Goal: Transaction & Acquisition: Purchase product/service

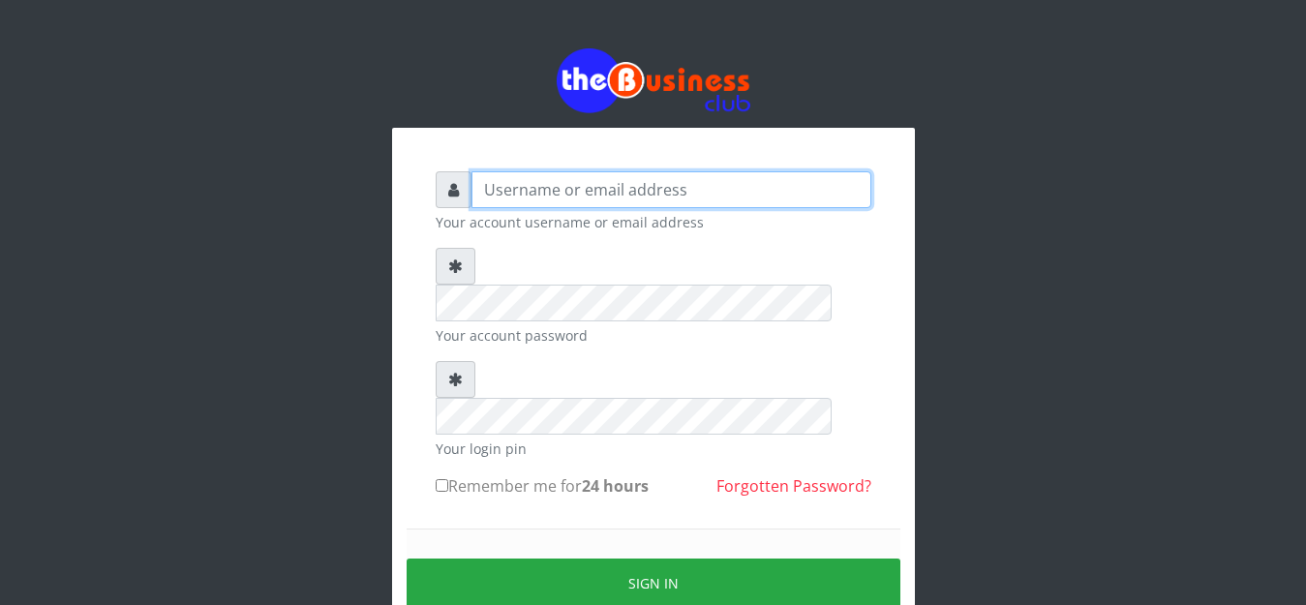
click at [524, 189] on input "text" at bounding box center [671, 189] width 400 height 37
type input "anthony4christy2k@gmail.com"
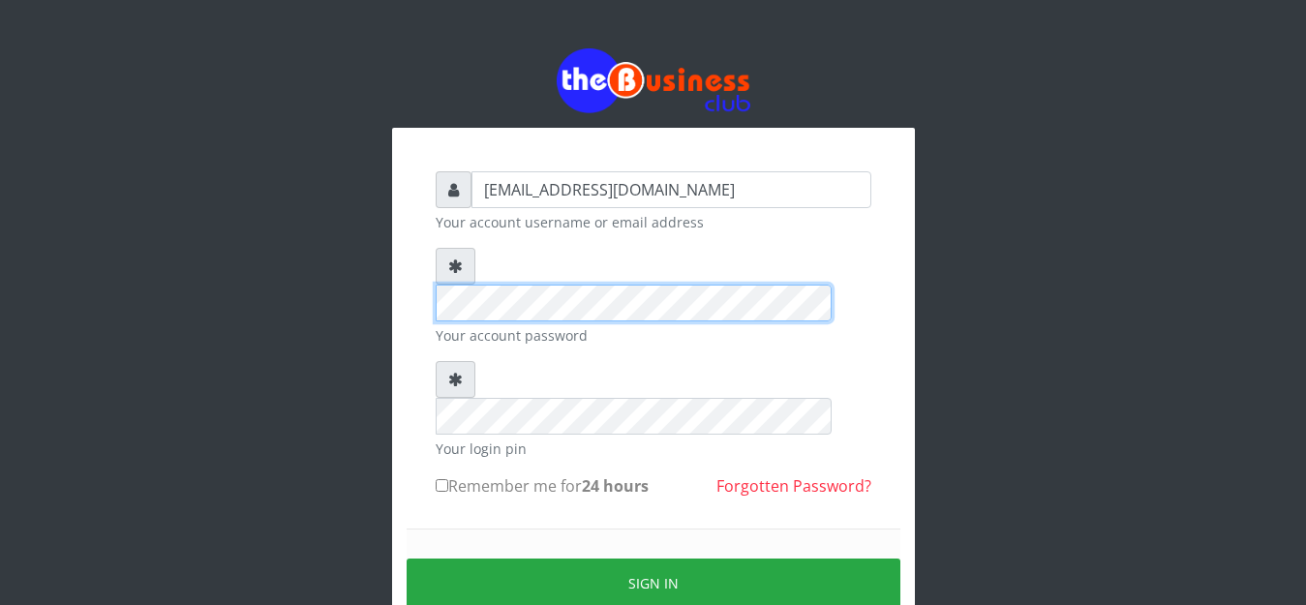
click at [312, 268] on div "anthony4christy2k@gmail.com Your account username or email address Your account…" at bounding box center [653, 383] width 1103 height 767
click at [355, 256] on div "anthony4christy2k@gmail.com Your account username or email address Your account…" at bounding box center [653, 383] width 1103 height 767
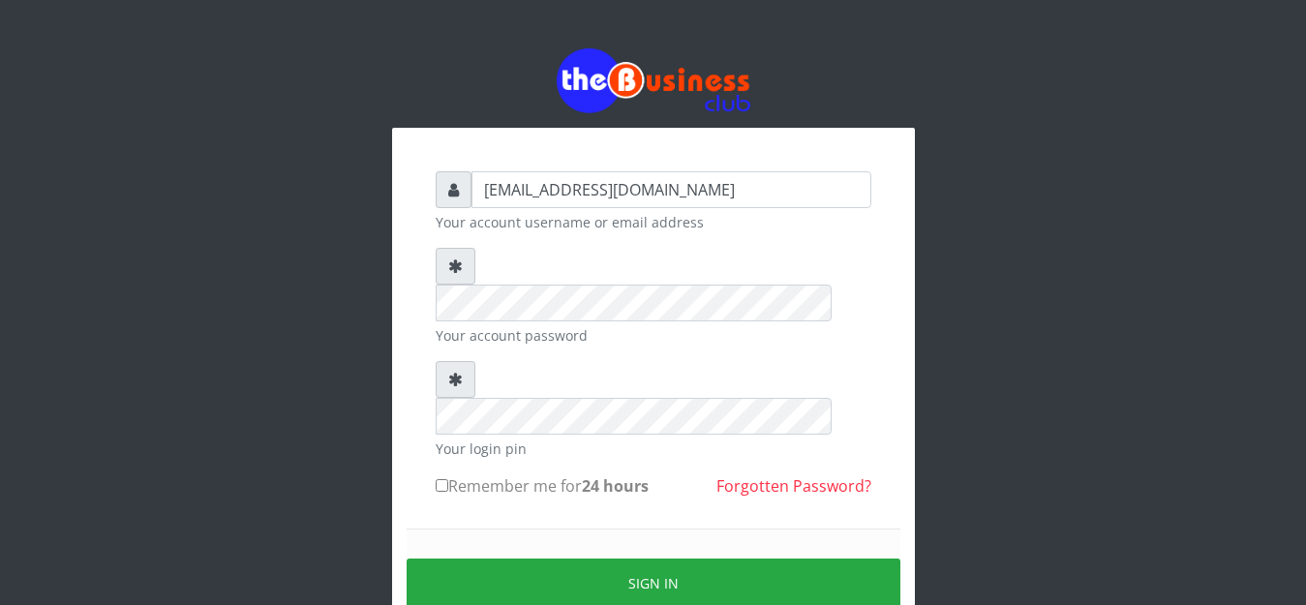
click at [447, 479] on input "Remember me for 24 hours" at bounding box center [442, 485] width 13 height 13
checkbox input "true"
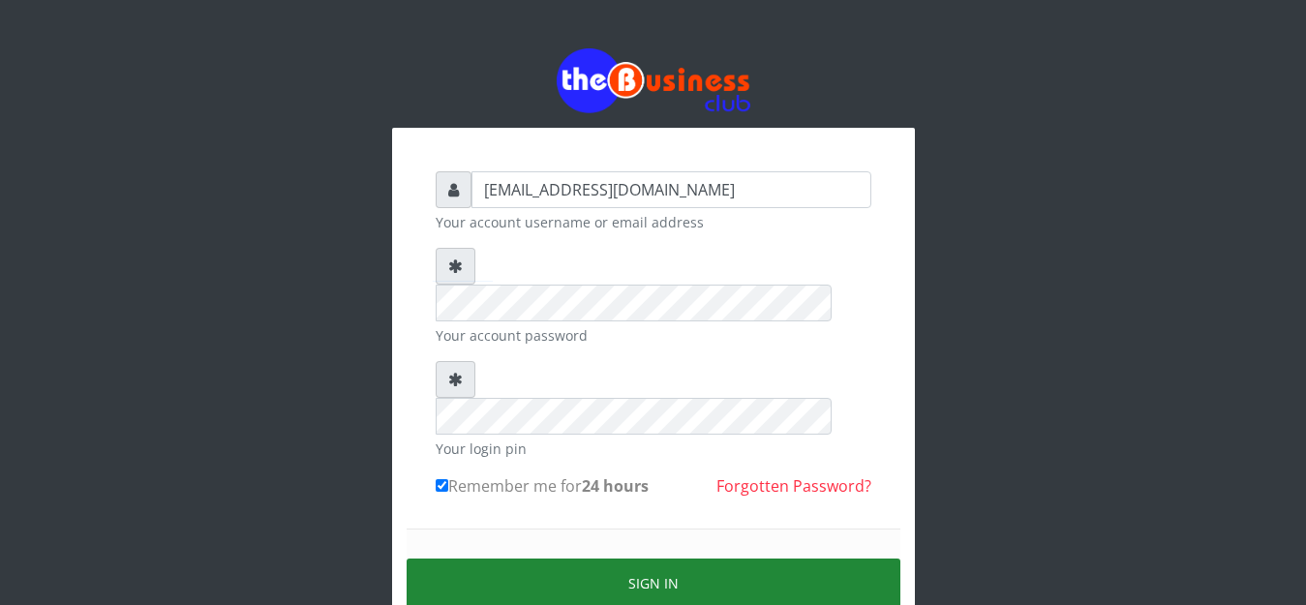
click at [493, 559] on button "Sign in" at bounding box center [654, 583] width 494 height 49
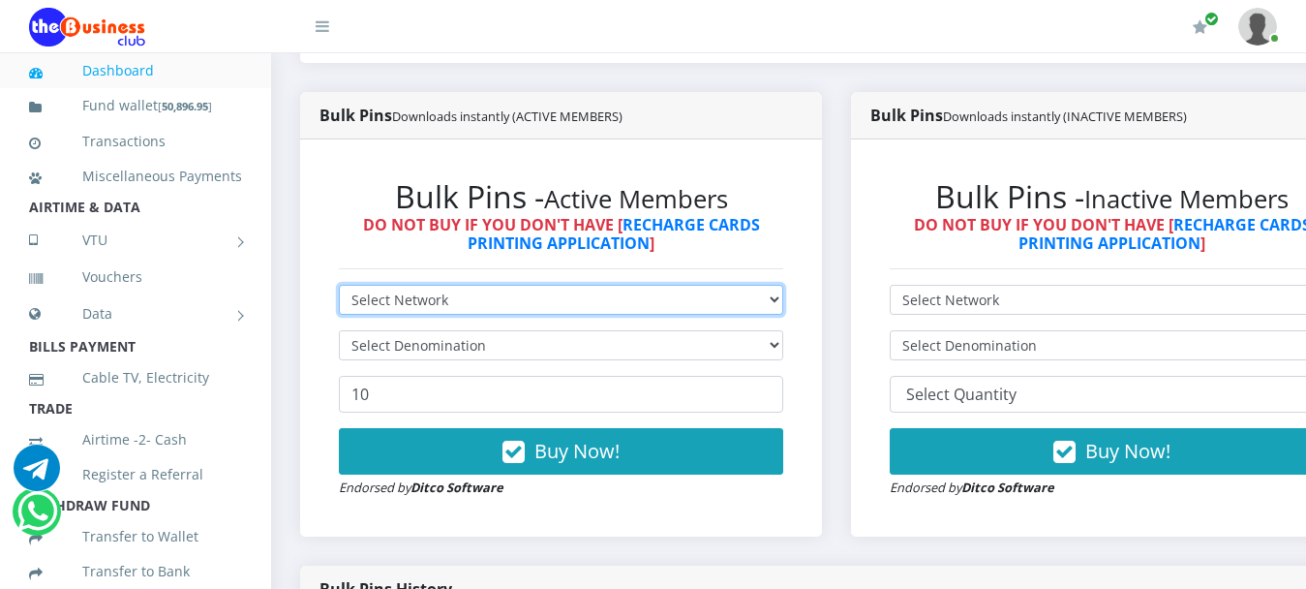
click at [534, 287] on select "Select Network MTN Globacom 9Mobile Airtel" at bounding box center [561, 300] width 444 height 30
select select "MTN"
click at [339, 285] on select "Select Network MTN Globacom 9Mobile Airtel" at bounding box center [561, 300] width 444 height 30
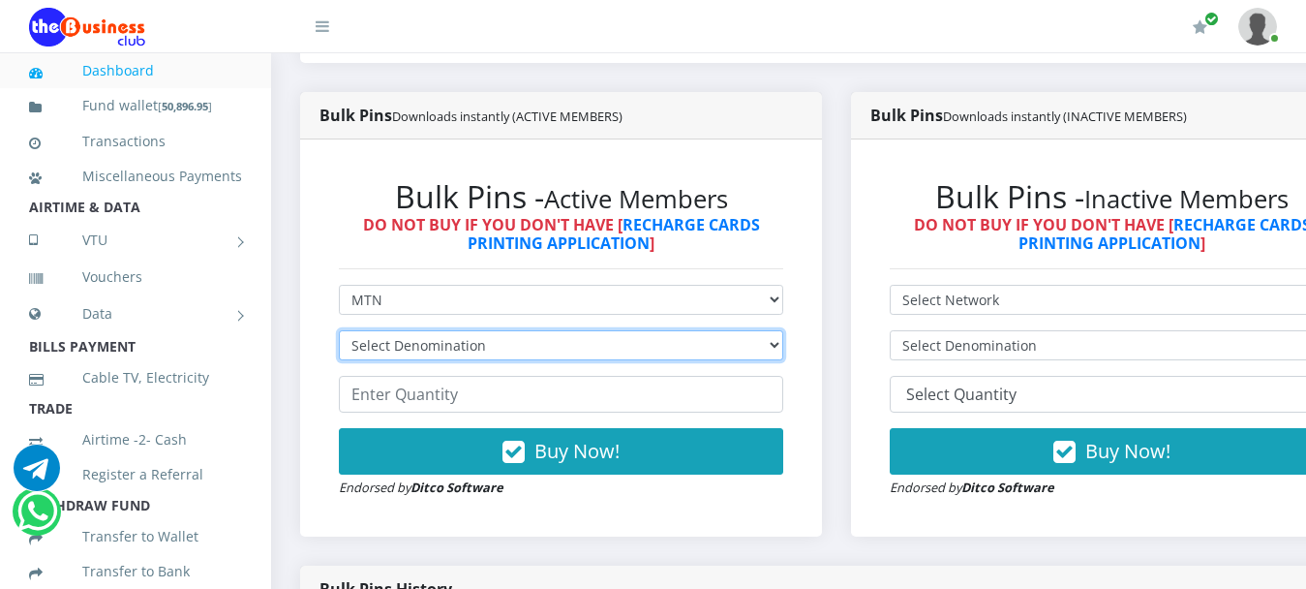
click at [443, 330] on select "Select Denomination MTN NGN100 - ₦96.99 MTN NGN200 - ₦193.98 MTN NGN400 - ₦387.…" at bounding box center [561, 345] width 444 height 30
select select "484.95-500"
click at [339, 330] on select "Select Denomination MTN NGN100 - ₦96.99 MTN NGN200 - ₦193.98 MTN NGN400 - ₦387.…" at bounding box center [561, 345] width 444 height 30
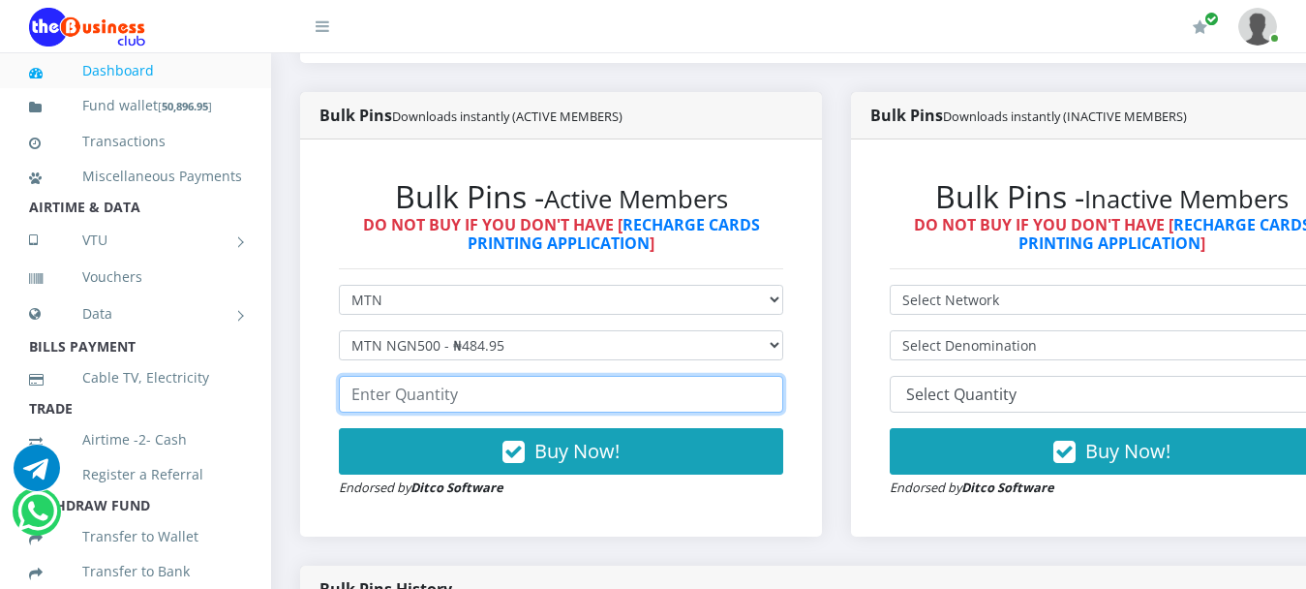
click at [438, 389] on input "number" at bounding box center [561, 394] width 444 height 37
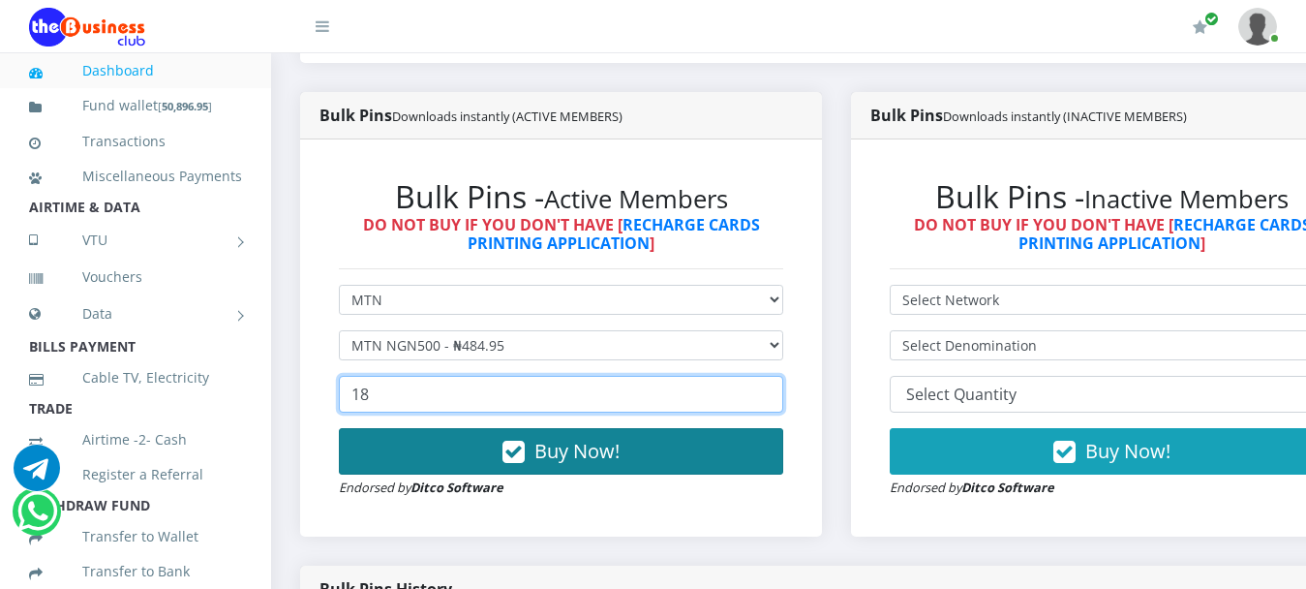
type input "18"
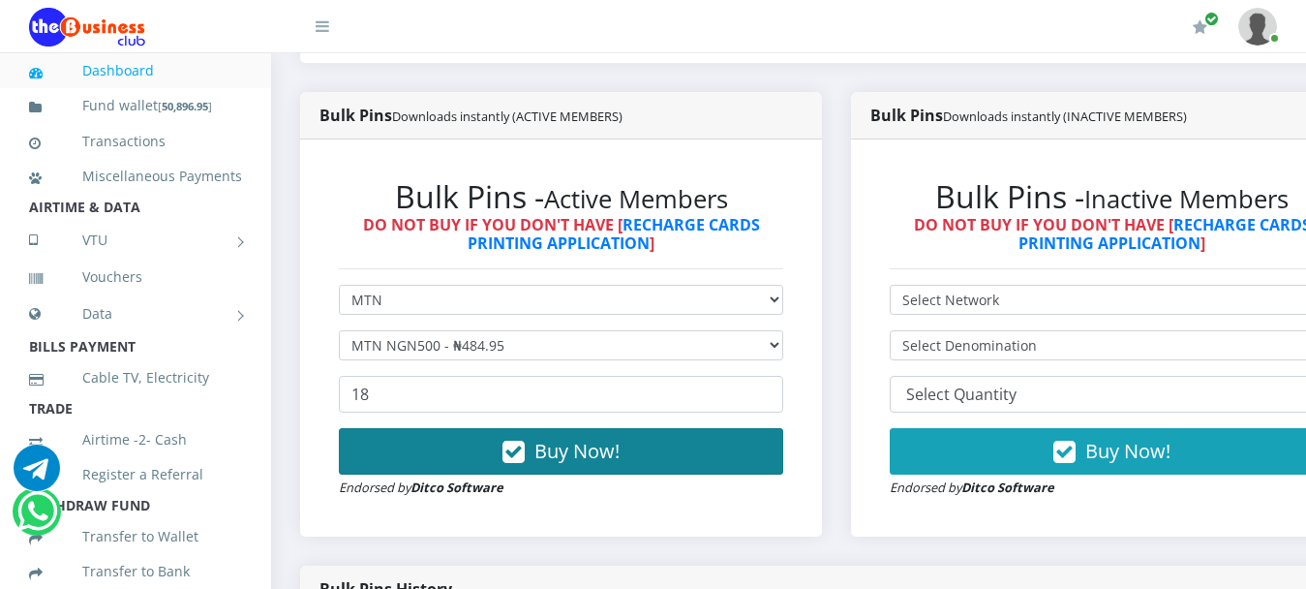
click at [562, 438] on span "Buy Now!" at bounding box center [576, 451] width 85 height 26
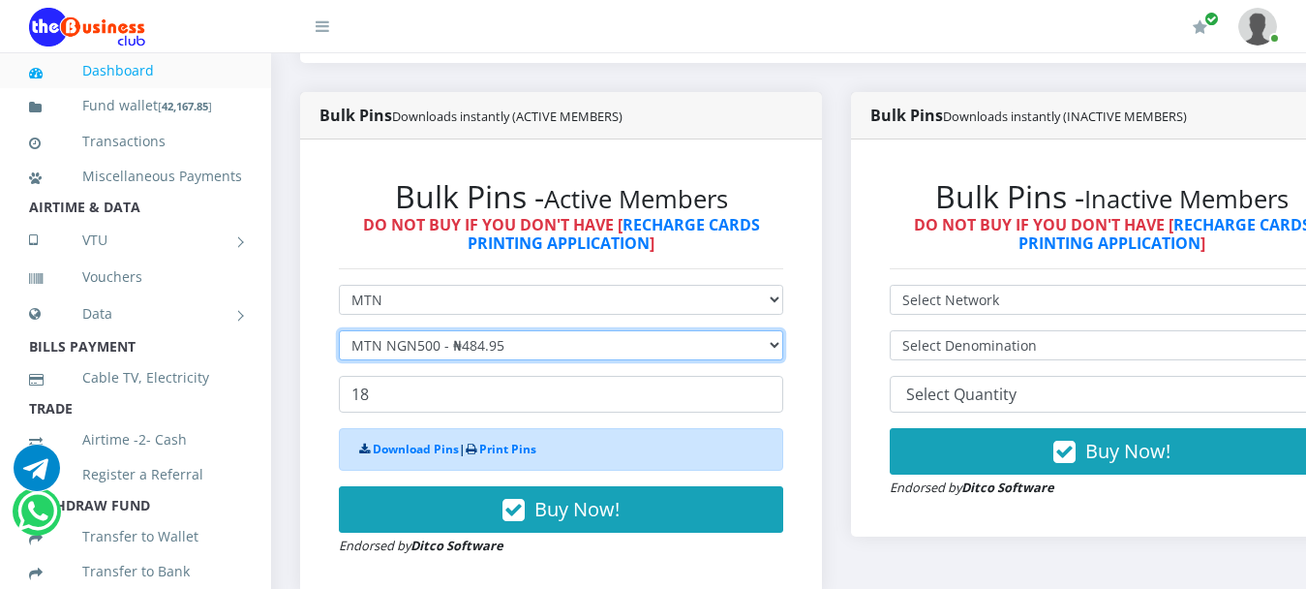
click at [415, 333] on select "Select Denomination MTN NGN100 - ₦96.99 MTN NGN200 - ₦193.98 MTN NGN400 - ₦387.…" at bounding box center [561, 345] width 444 height 30
select select "193.98-200"
click at [339, 330] on select "Select Denomination MTN NGN100 - ₦96.99 MTN NGN200 - ₦193.98 MTN NGN400 - ₦387.…" at bounding box center [561, 345] width 444 height 30
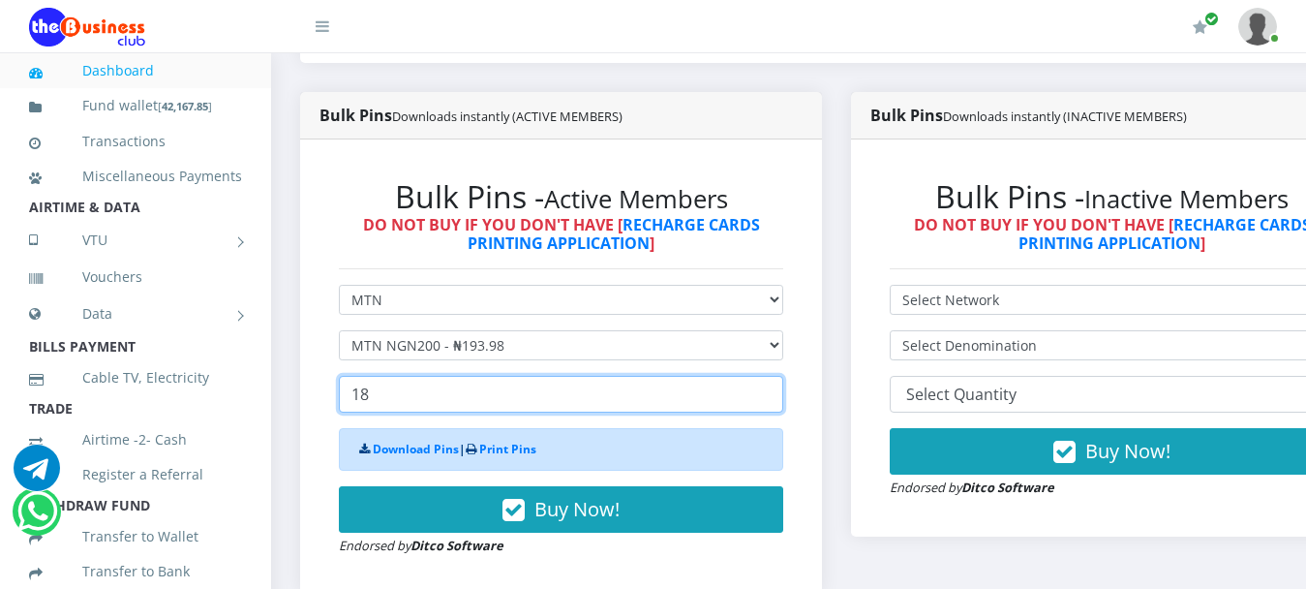
drag, startPoint x: 442, startPoint y: 374, endPoint x: 269, endPoint y: 402, distance: 175.5
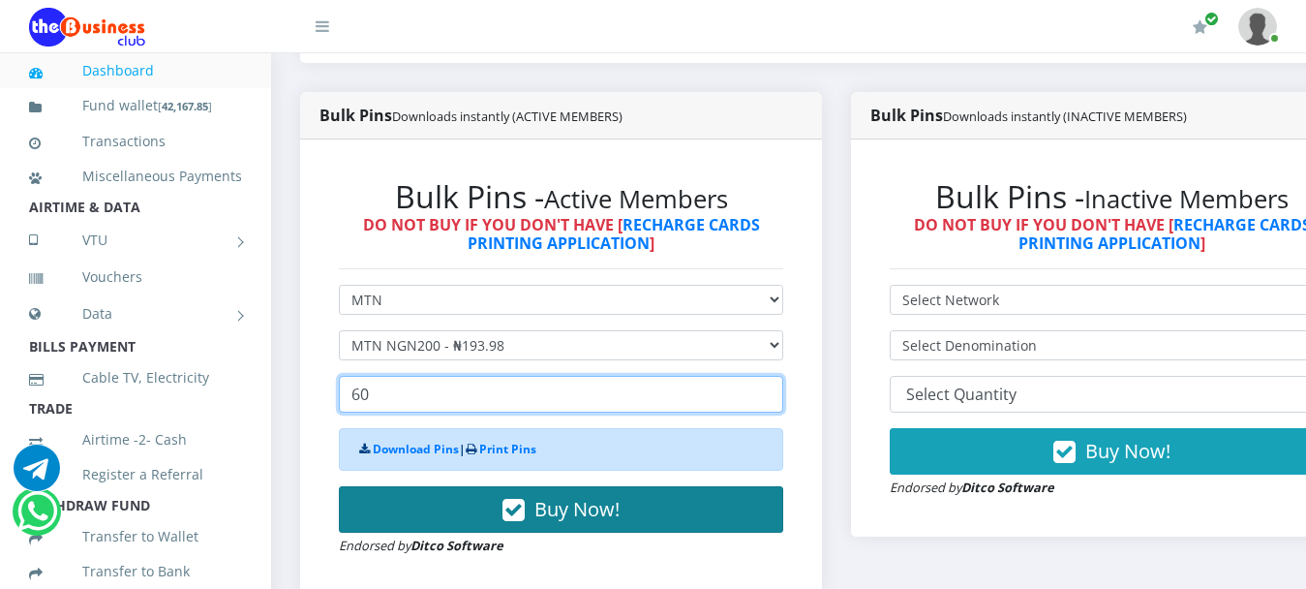
type input "60"
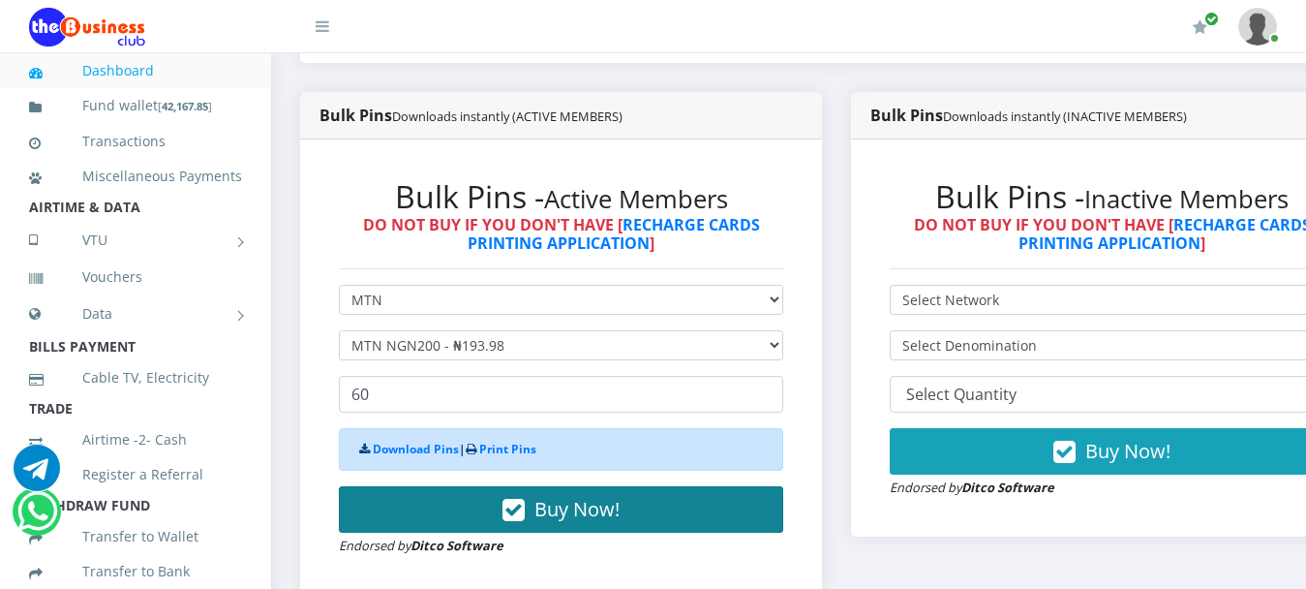
click at [570, 496] on span "Buy Now!" at bounding box center [576, 509] width 85 height 26
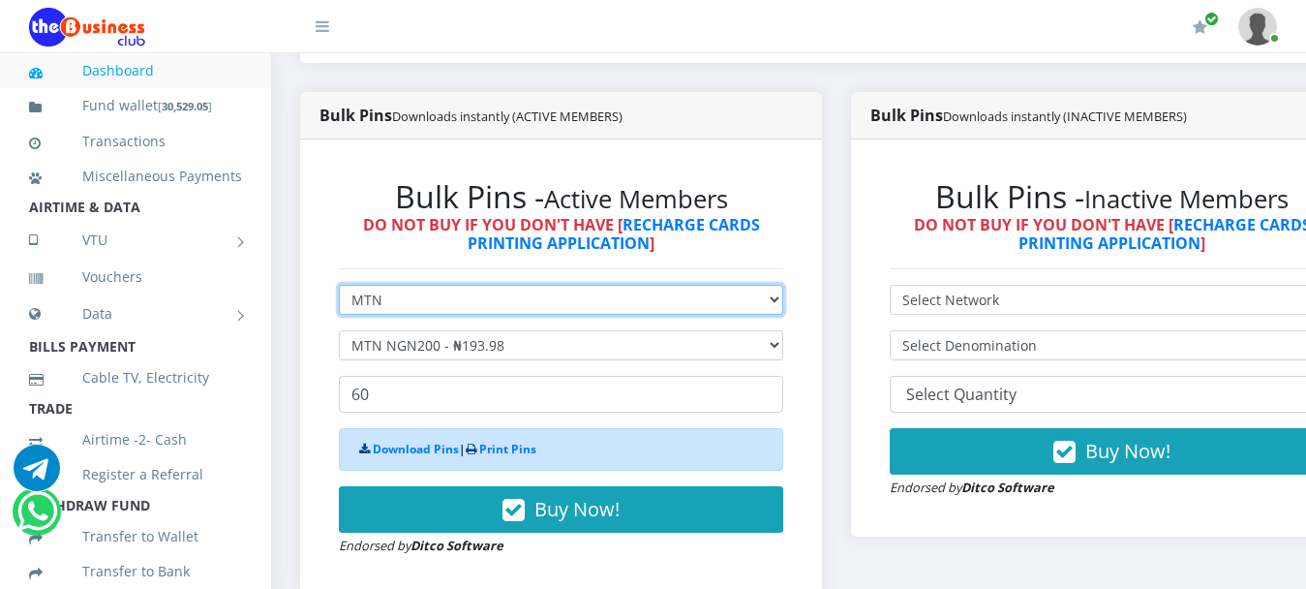
click at [393, 285] on select "Select Network MTN Globacom 9Mobile Airtel" at bounding box center [561, 300] width 444 height 30
select select "Airtel"
click at [339, 285] on select "Select Network MTN Globacom 9Mobile Airtel" at bounding box center [561, 300] width 444 height 30
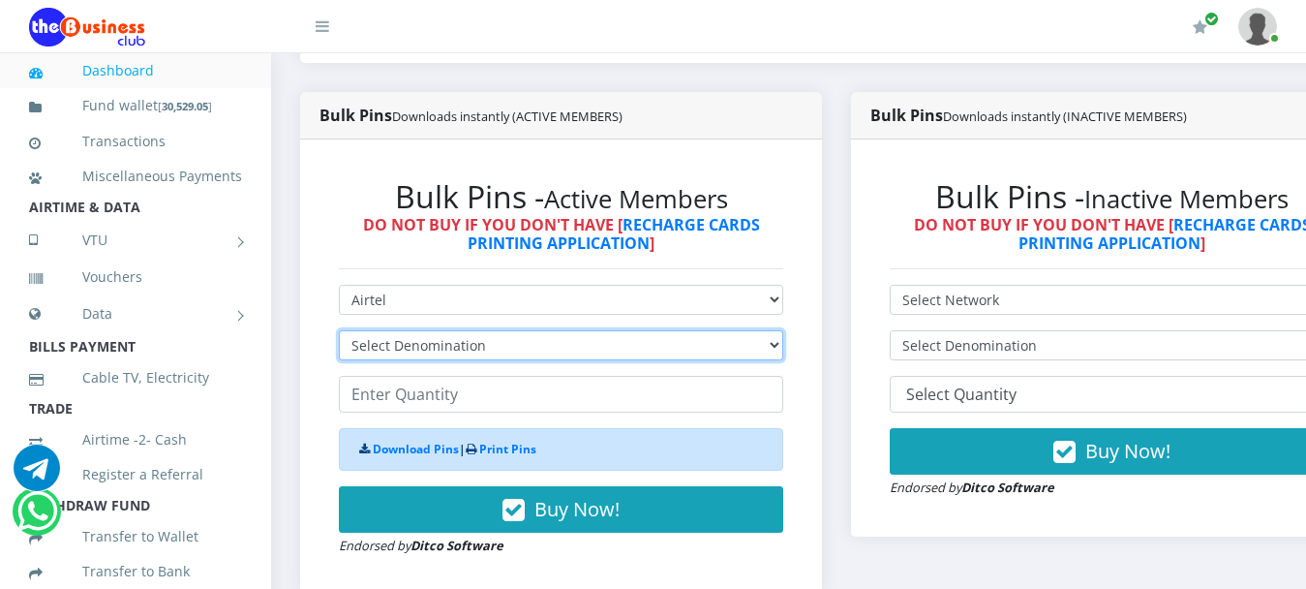
click at [379, 330] on select "Select Denomination Airtel NGN100 - ₦96.38 Airtel NGN200 - ₦192.76 Airtel NGN50…" at bounding box center [561, 345] width 444 height 30
select select "481.9-500"
click at [339, 330] on select "Select Denomination Airtel NGN100 - ₦96.38 Airtel NGN200 - ₦192.76 Airtel NGN50…" at bounding box center [561, 345] width 444 height 30
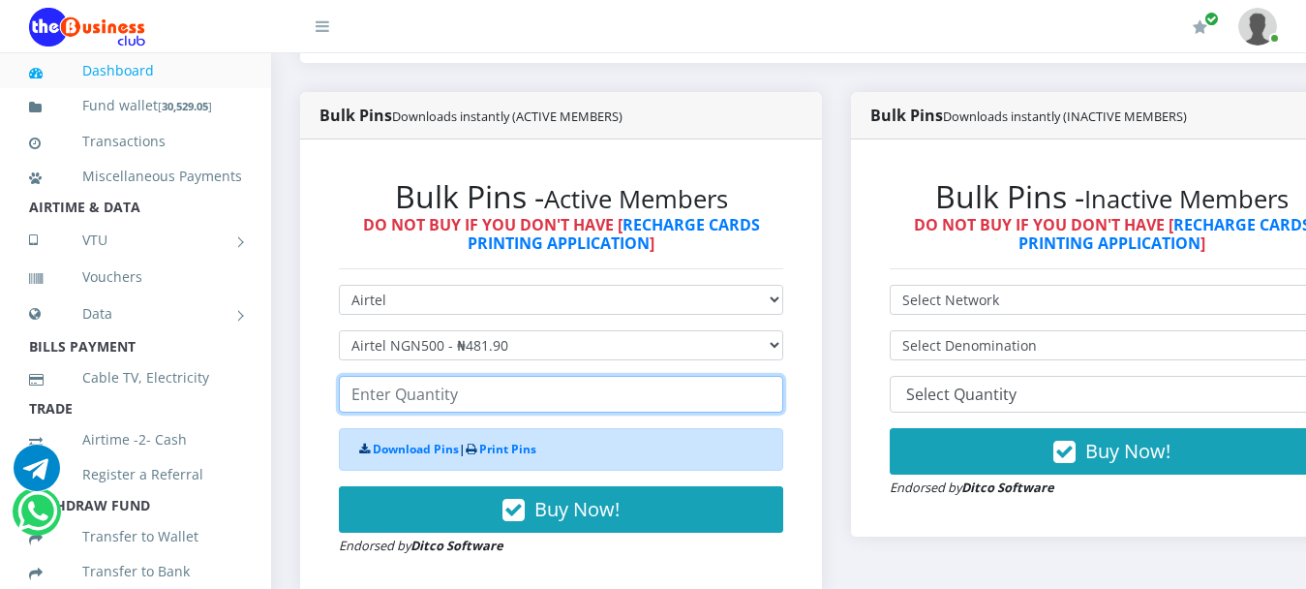
click at [443, 380] on input "number" at bounding box center [561, 394] width 444 height 37
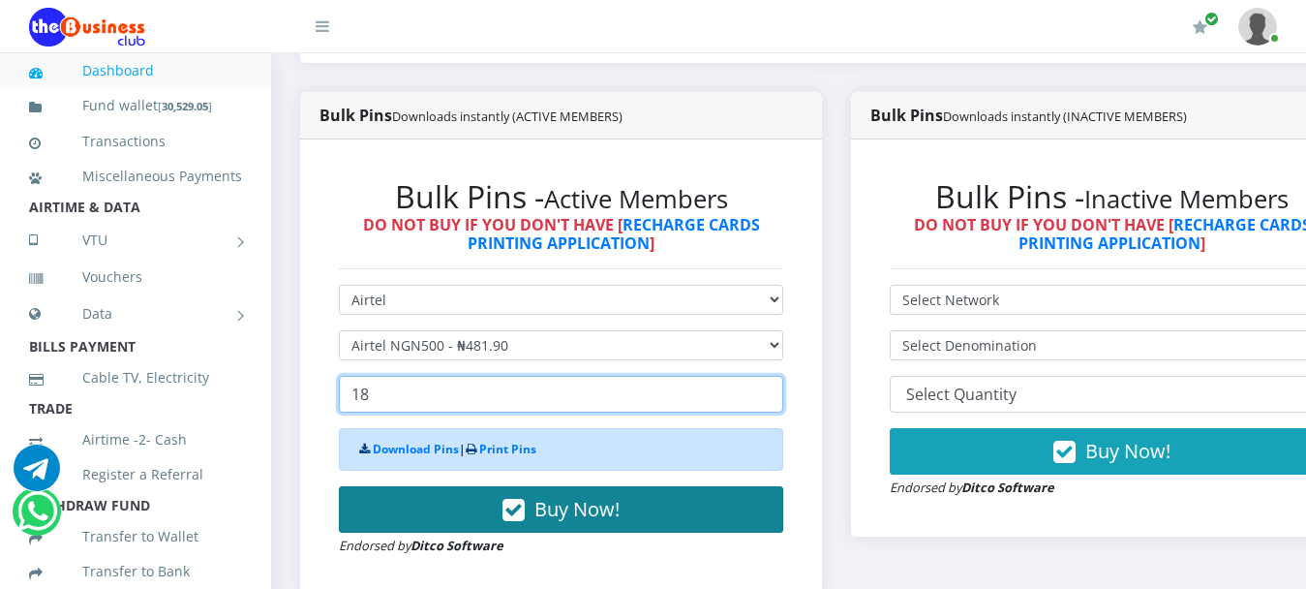
type input "18"
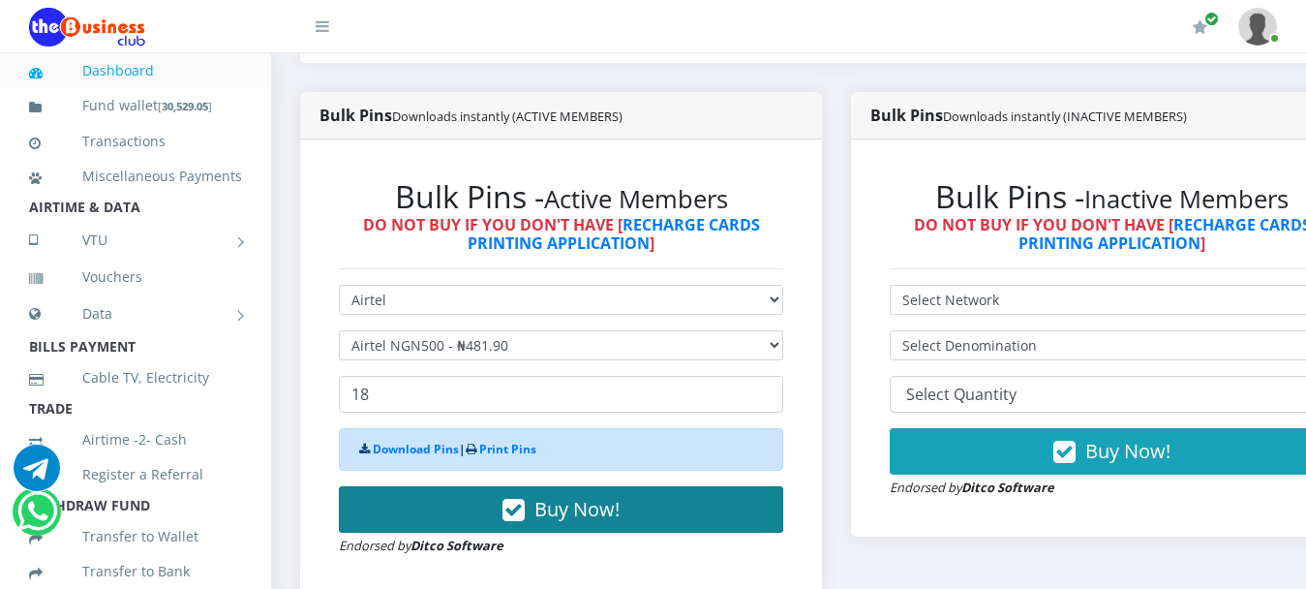
click at [600, 496] on span "Buy Now!" at bounding box center [576, 509] width 85 height 26
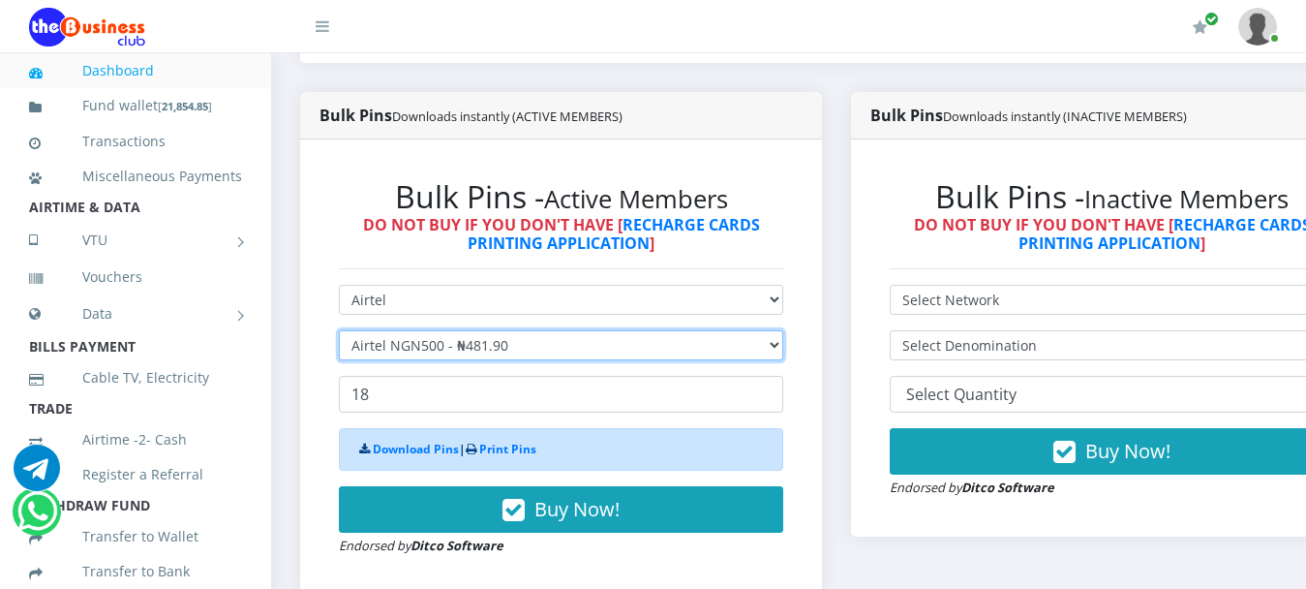
click at [433, 331] on select "Select Denomination Airtel NGN100 - ₦96.38 Airtel NGN200 - ₦192.76 Airtel NGN50…" at bounding box center [561, 345] width 444 height 30
select select "192.76-200"
click at [339, 330] on select "Select Denomination Airtel NGN100 - ₦96.38 Airtel NGN200 - ₦192.76 Airtel NGN50…" at bounding box center [561, 345] width 444 height 30
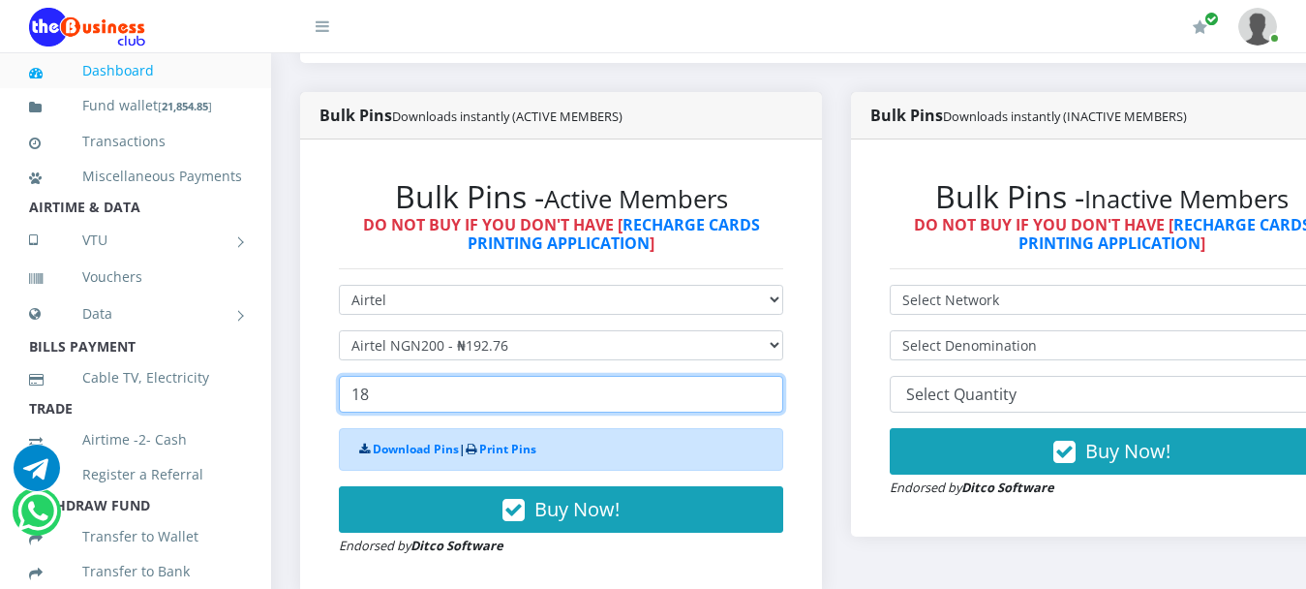
drag, startPoint x: 426, startPoint y: 381, endPoint x: 293, endPoint y: 367, distance: 133.4
click at [294, 367] on div "Bulk Pins Downloads instantly (ACTIVE MEMBERS) Bulk Pins - Active Members DO NO…" at bounding box center [561, 357] width 551 height 531
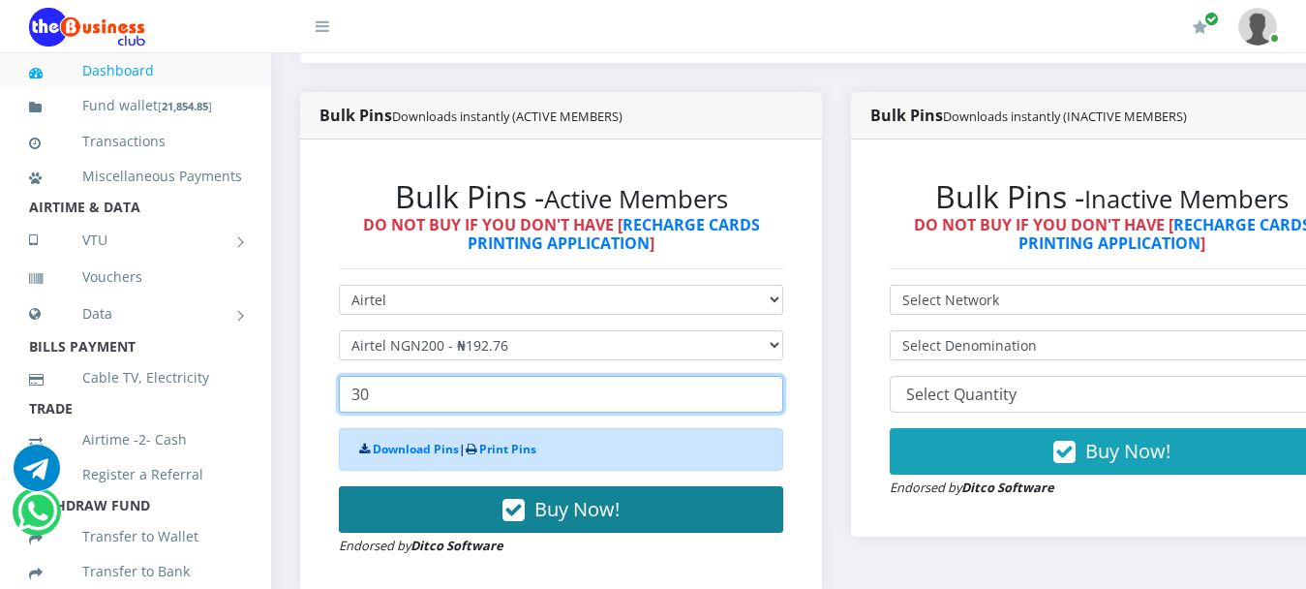
type input "30"
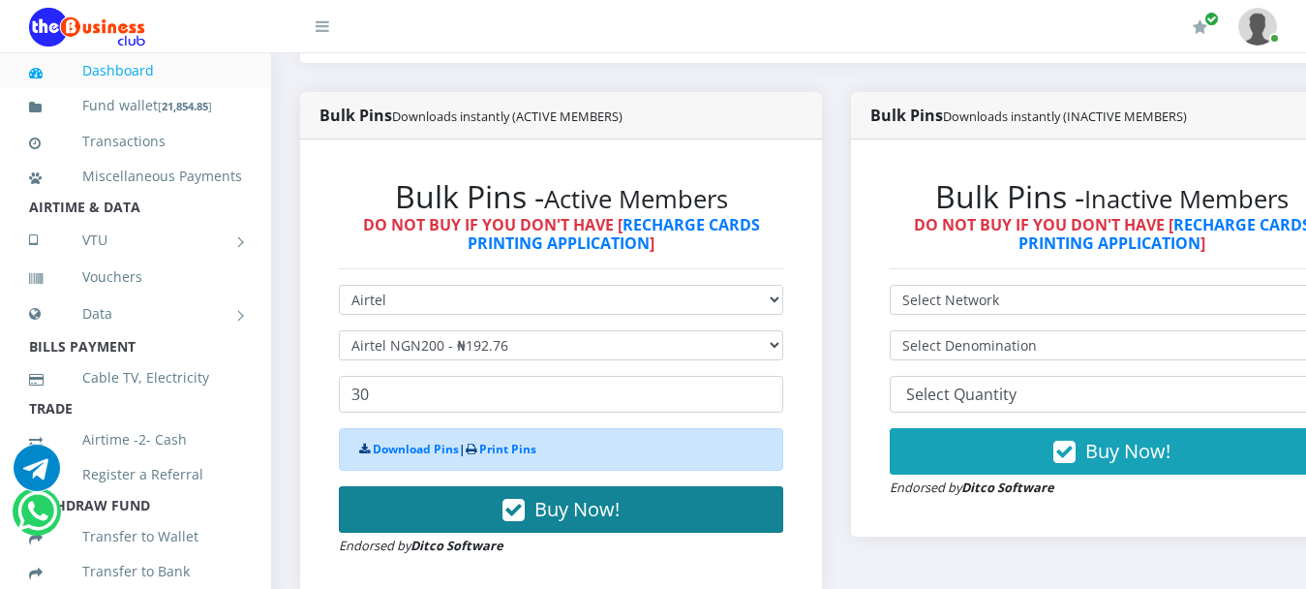
click at [553, 496] on span "Buy Now!" at bounding box center [576, 509] width 85 height 26
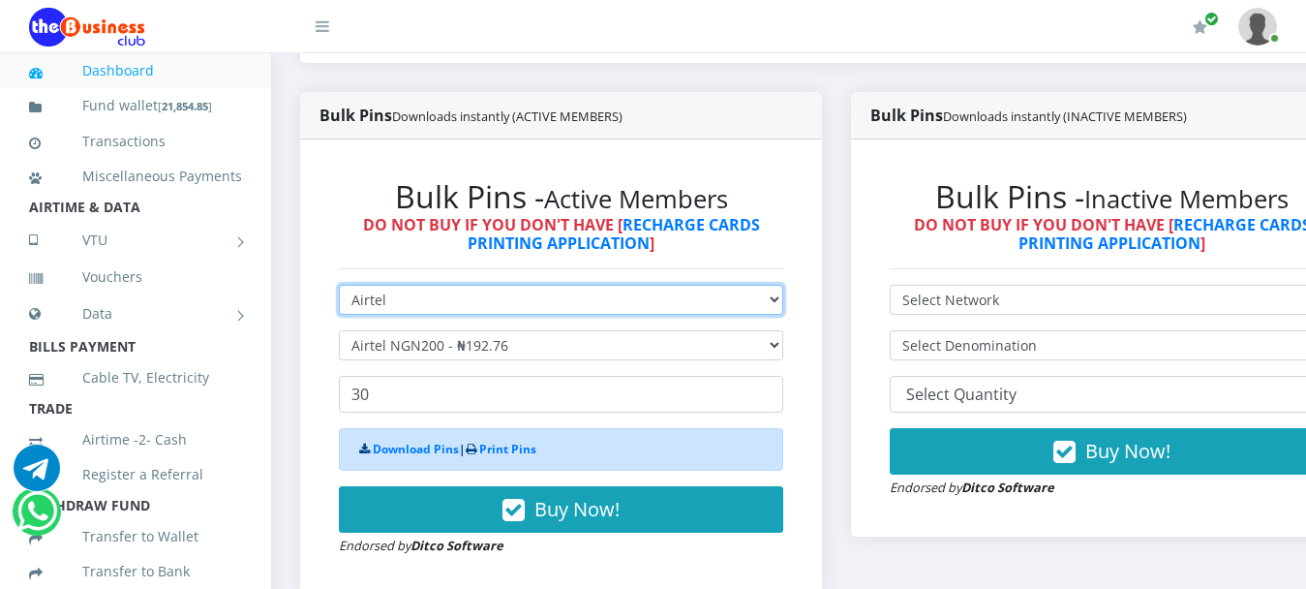
click at [389, 287] on select "Select Network MTN Globacom 9Mobile Airtel" at bounding box center [561, 300] width 444 height 30
select select "Glo"
click at [339, 285] on select "Select Network MTN Globacom 9Mobile Airtel" at bounding box center [561, 300] width 444 height 30
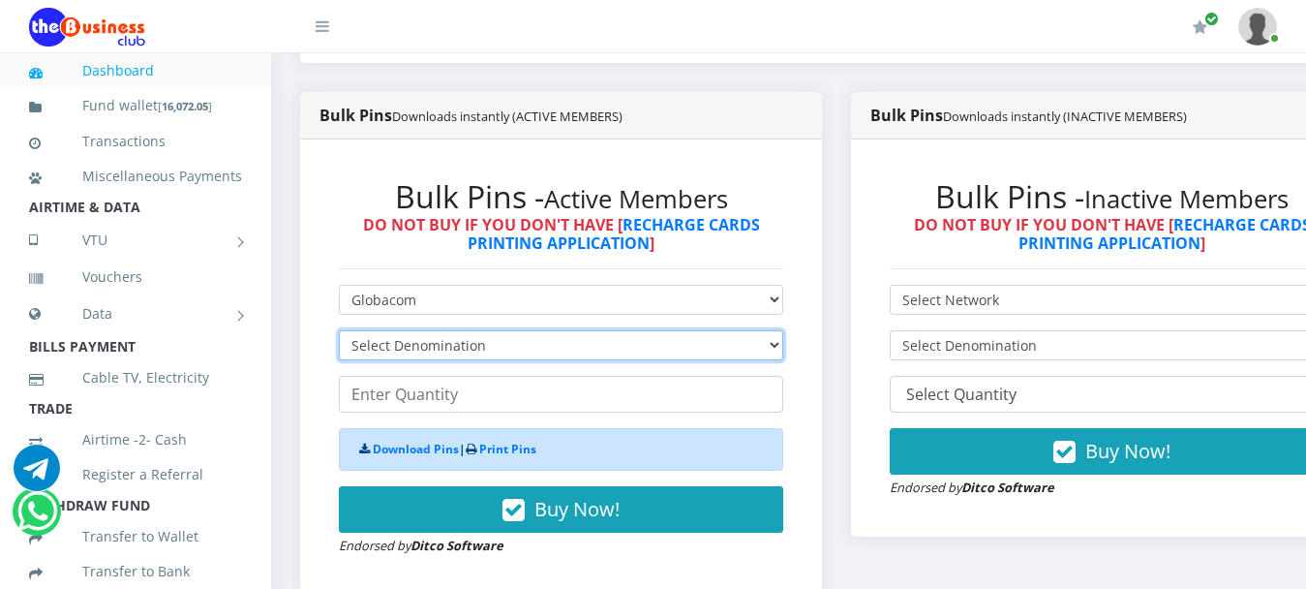
click at [413, 332] on select "Select Denomination Glo NGN100 - ₦96.55 Glo NGN200 - ₦193.10 Glo NGN500 - ₦482.…" at bounding box center [561, 345] width 444 height 30
select select "482.75-500"
click at [339, 330] on select "Select Denomination Glo NGN100 - ₦96.55 Glo NGN200 - ₦193.10 Glo NGN500 - ₦482.…" at bounding box center [561, 345] width 444 height 30
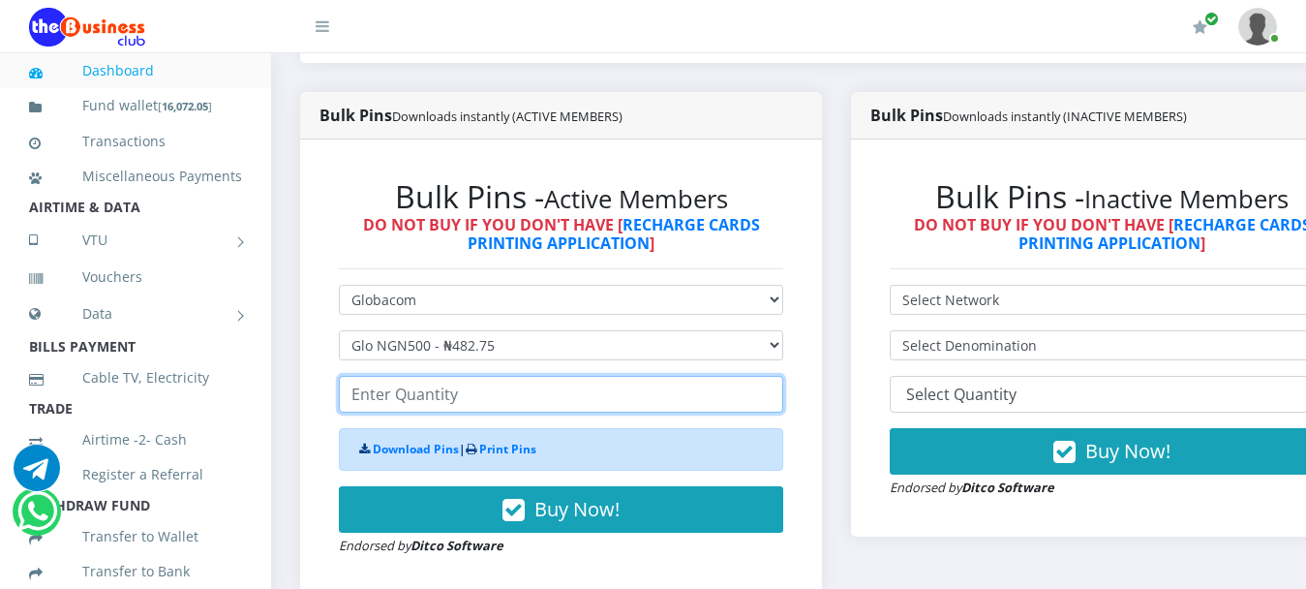
click at [430, 376] on input "number" at bounding box center [561, 394] width 444 height 37
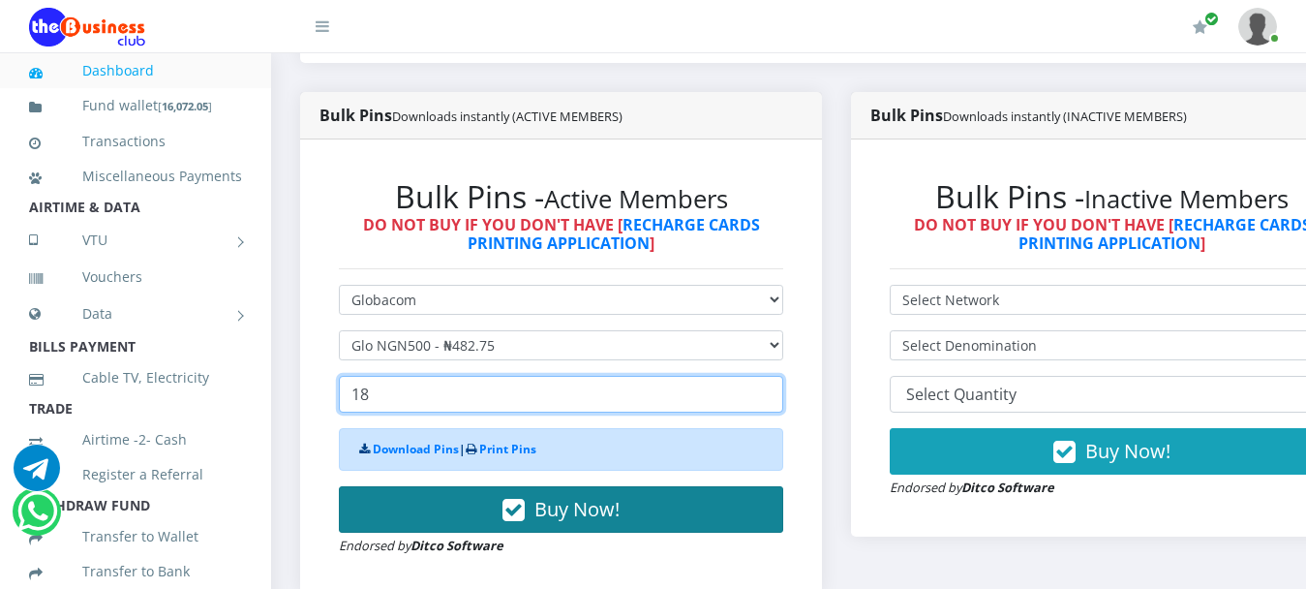
type input "18"
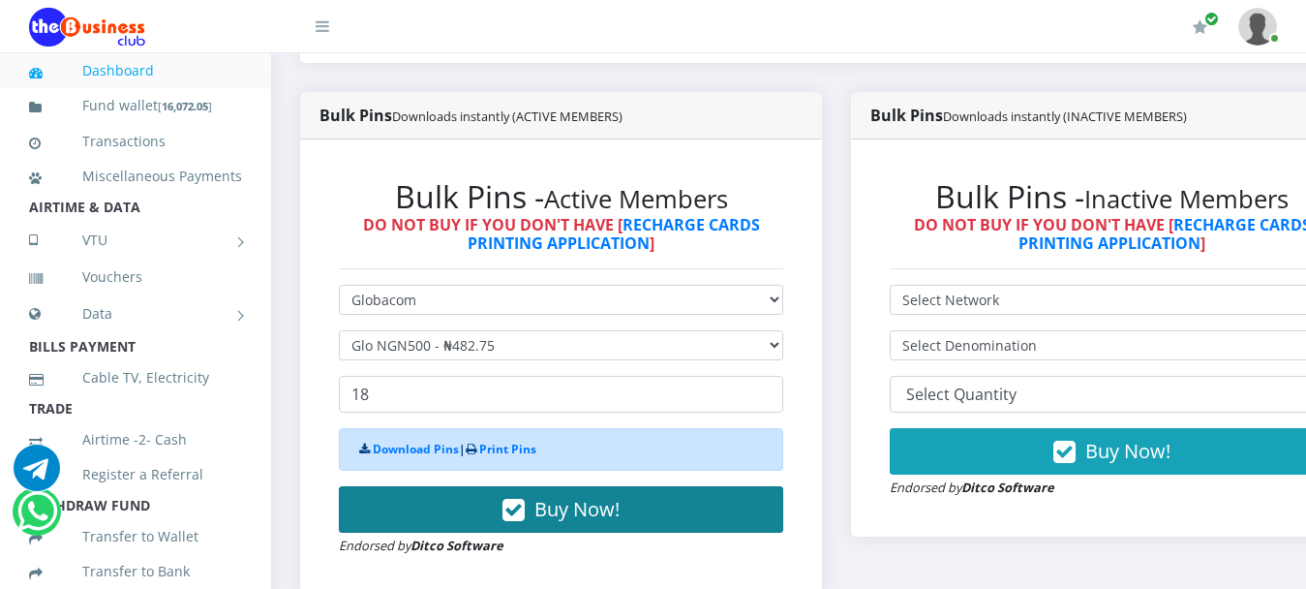
click at [587, 496] on span "Buy Now!" at bounding box center [576, 509] width 85 height 26
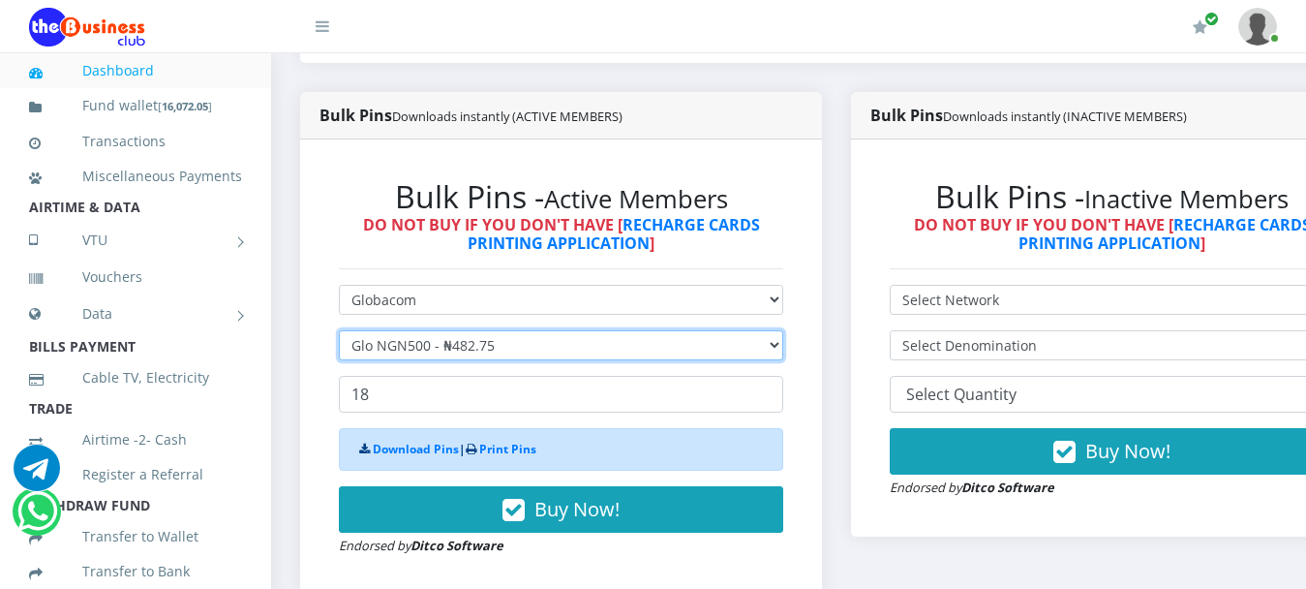
click at [444, 330] on select "Select Denomination Glo NGN100 - ₦96.55 Glo NGN200 - ₦193.10 Glo NGN500 - ₦482.…" at bounding box center [561, 345] width 444 height 30
select select "193.1-200"
click at [339, 330] on select "Select Denomination Glo NGN100 - ₦96.55 Glo NGN200 - ₦193.10 Glo NGN500 - ₦482.…" at bounding box center [561, 345] width 444 height 30
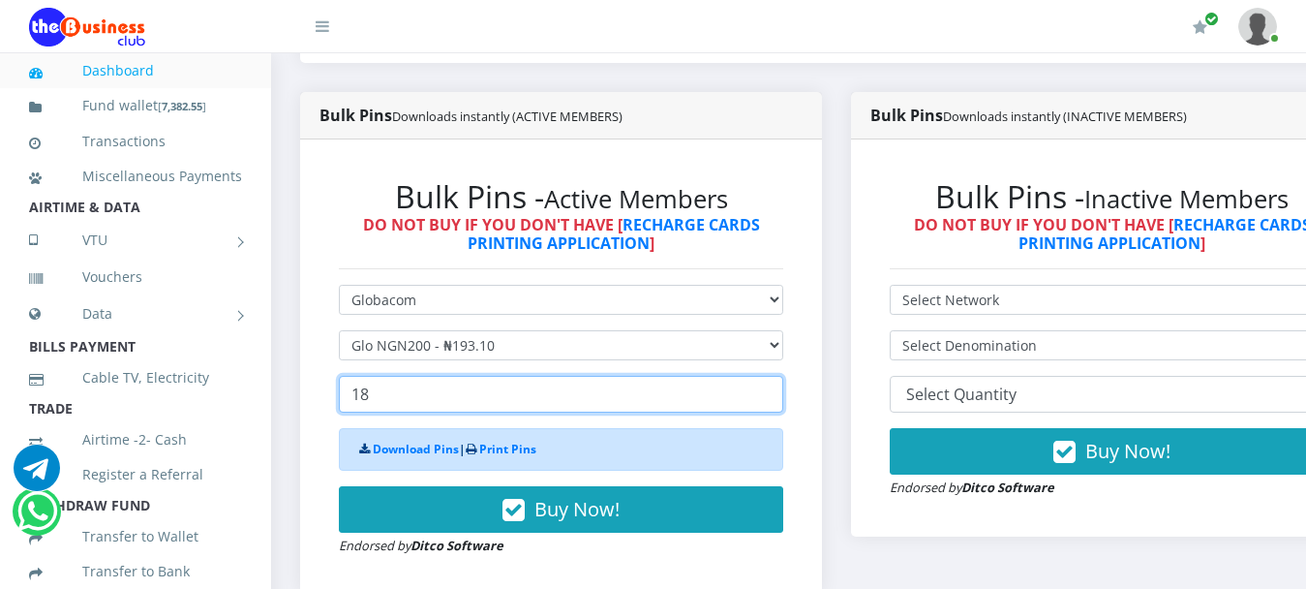
click at [453, 385] on input "18" at bounding box center [561, 394] width 444 height 37
drag, startPoint x: 417, startPoint y: 379, endPoint x: 242, endPoint y: 371, distance: 175.4
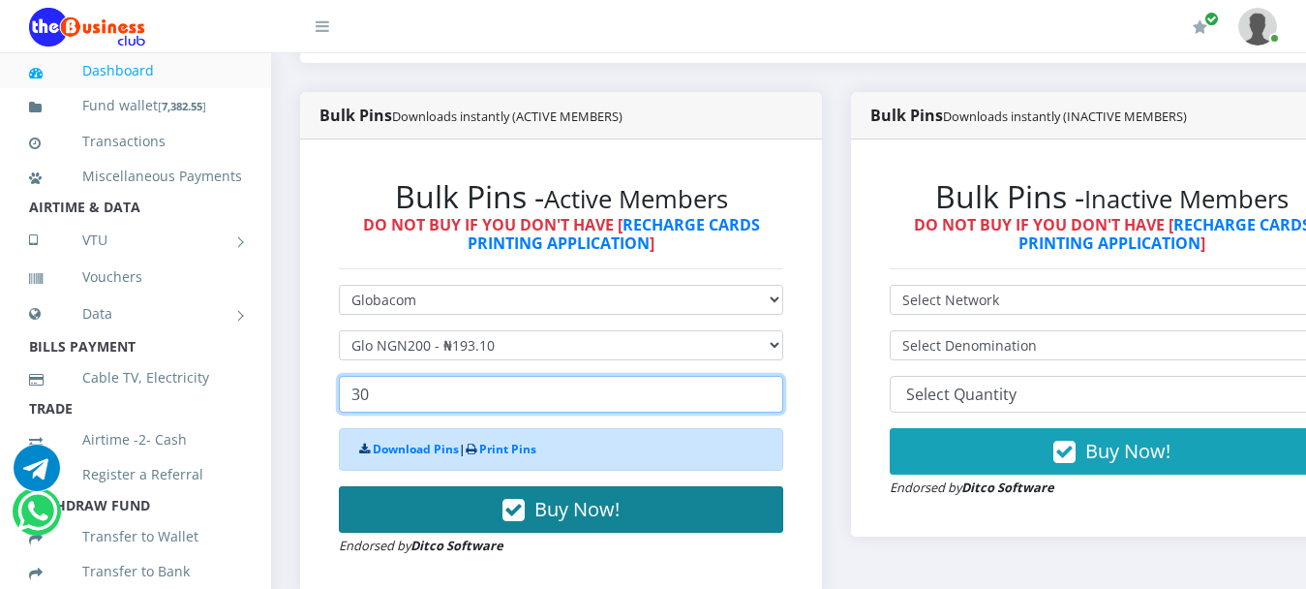
type input "30"
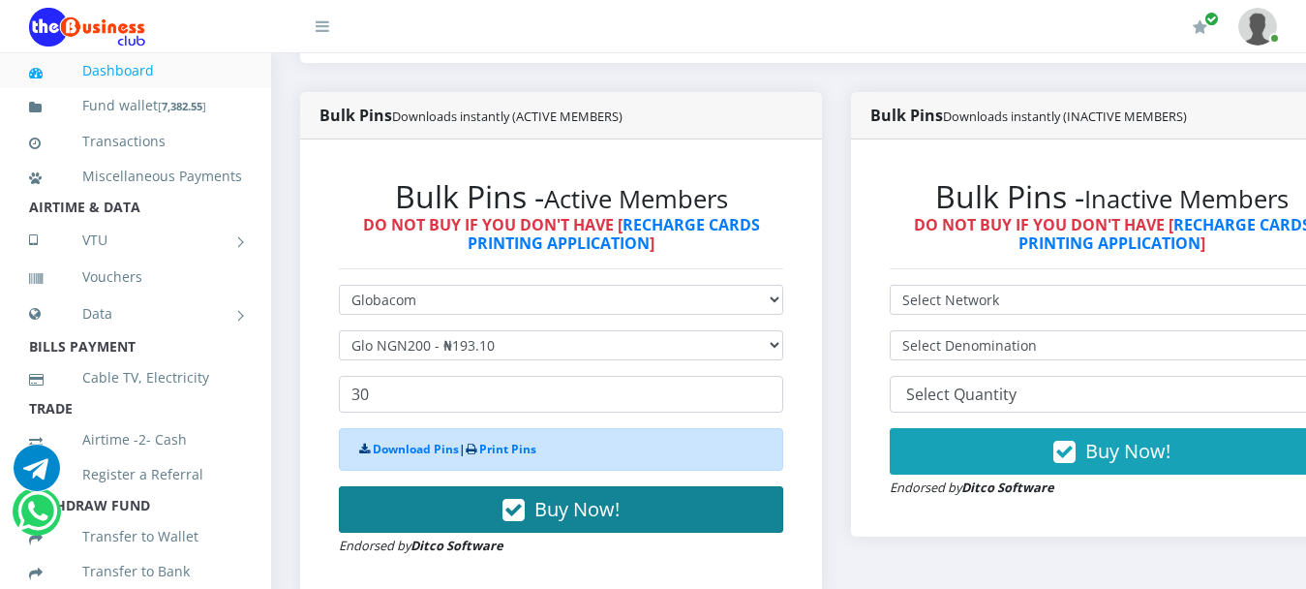
click at [596, 500] on span "Buy Now!" at bounding box center [576, 509] width 85 height 26
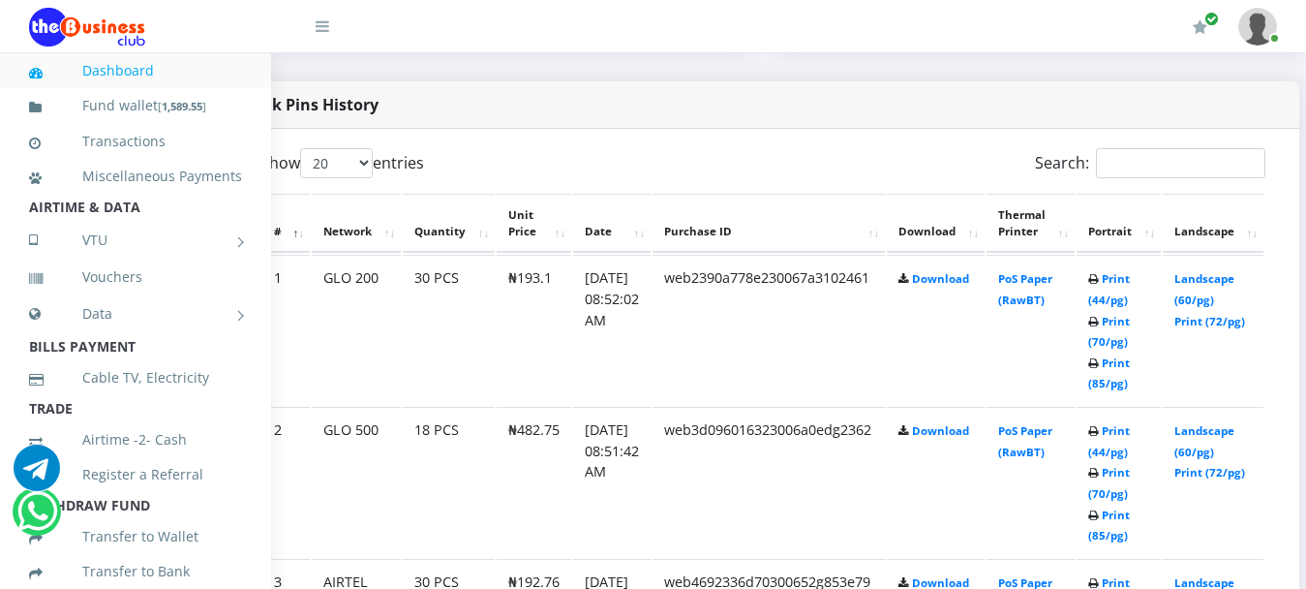
scroll to position [968, 105]
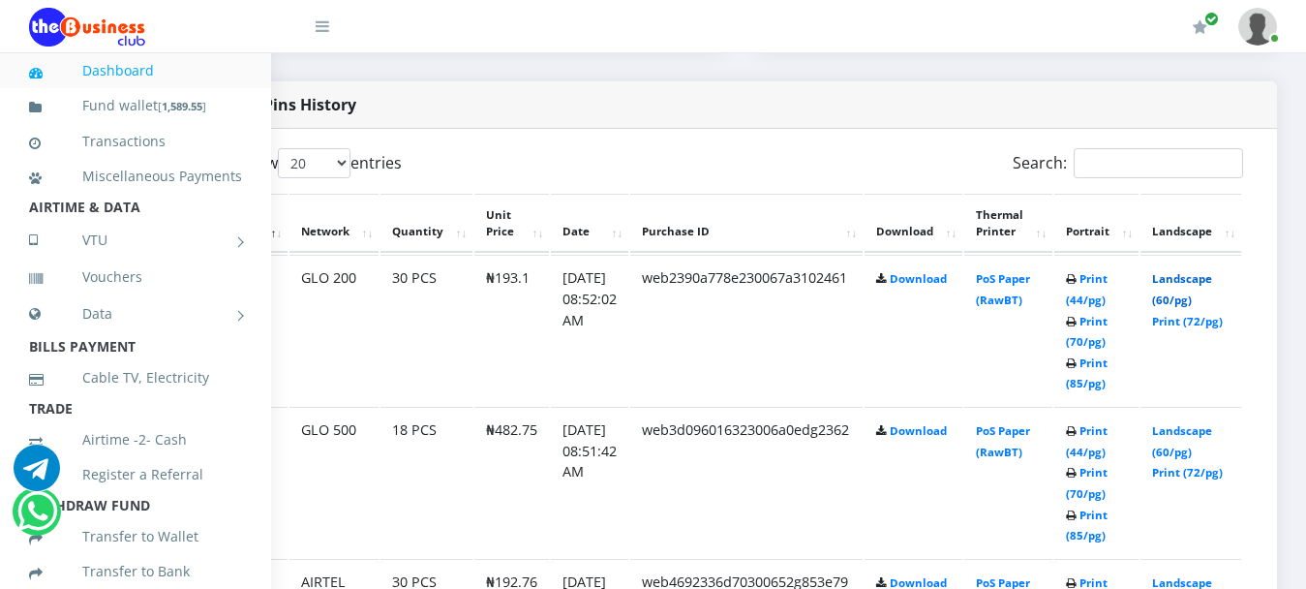
click at [1203, 271] on link "Landscape (60/pg)" at bounding box center [1182, 289] width 60 height 36
click at [1210, 423] on link "Landscape (60/pg)" at bounding box center [1182, 441] width 60 height 36
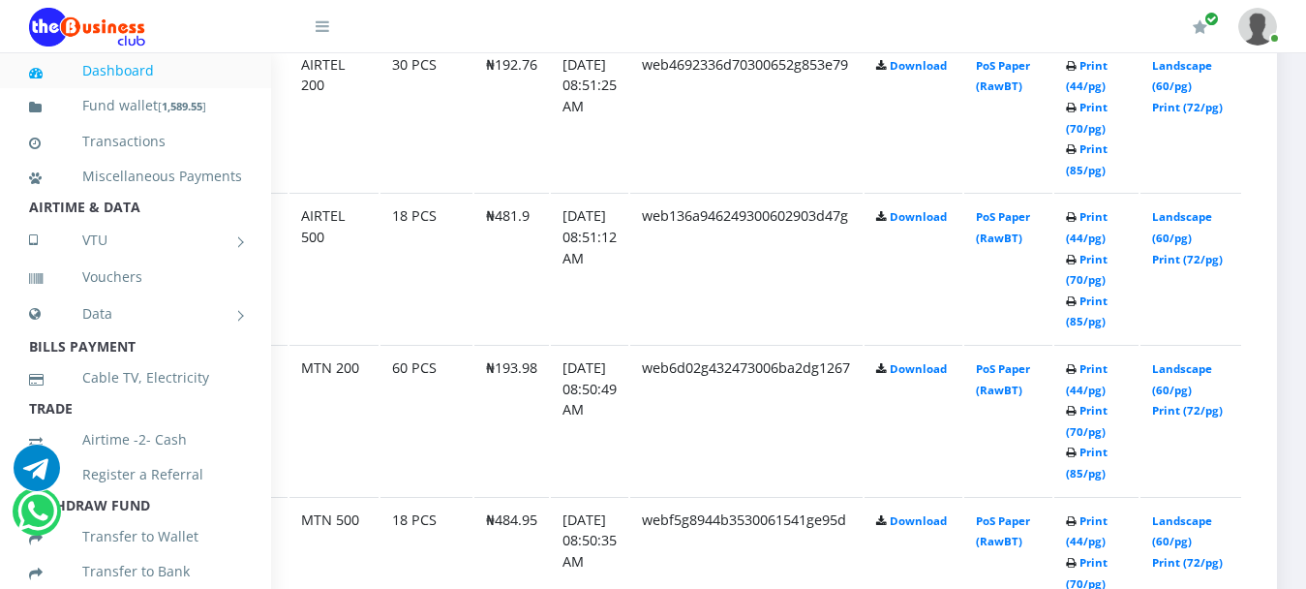
scroll to position [1388, 105]
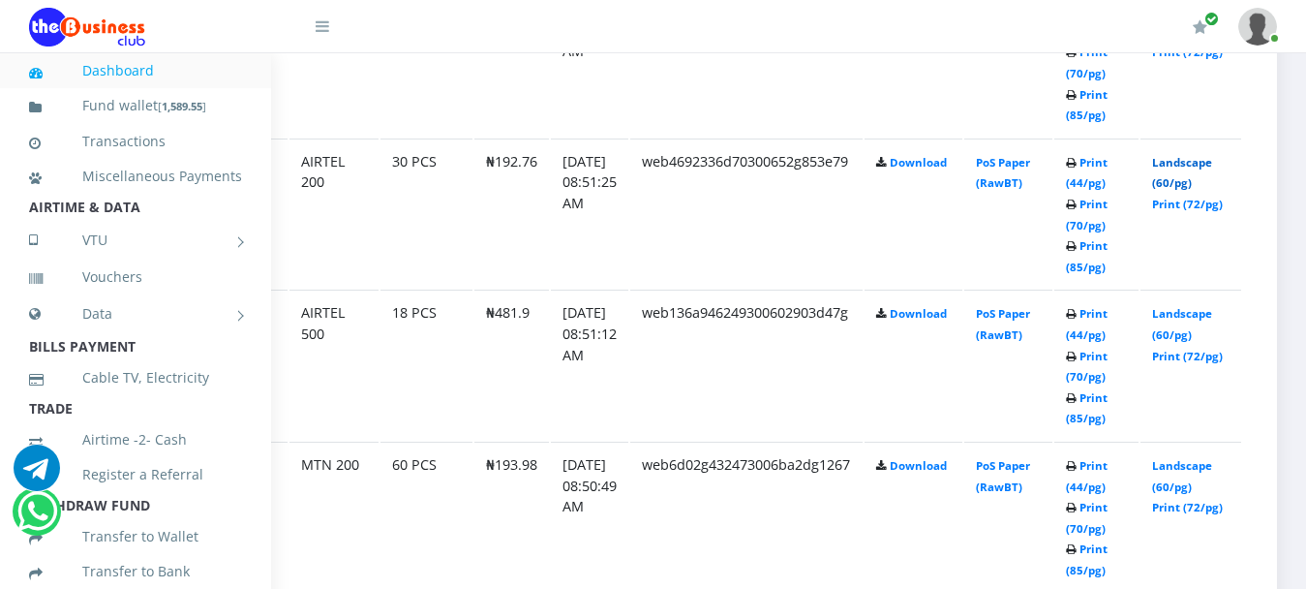
click at [1201, 155] on link "Landscape (60/pg)" at bounding box center [1182, 173] width 60 height 36
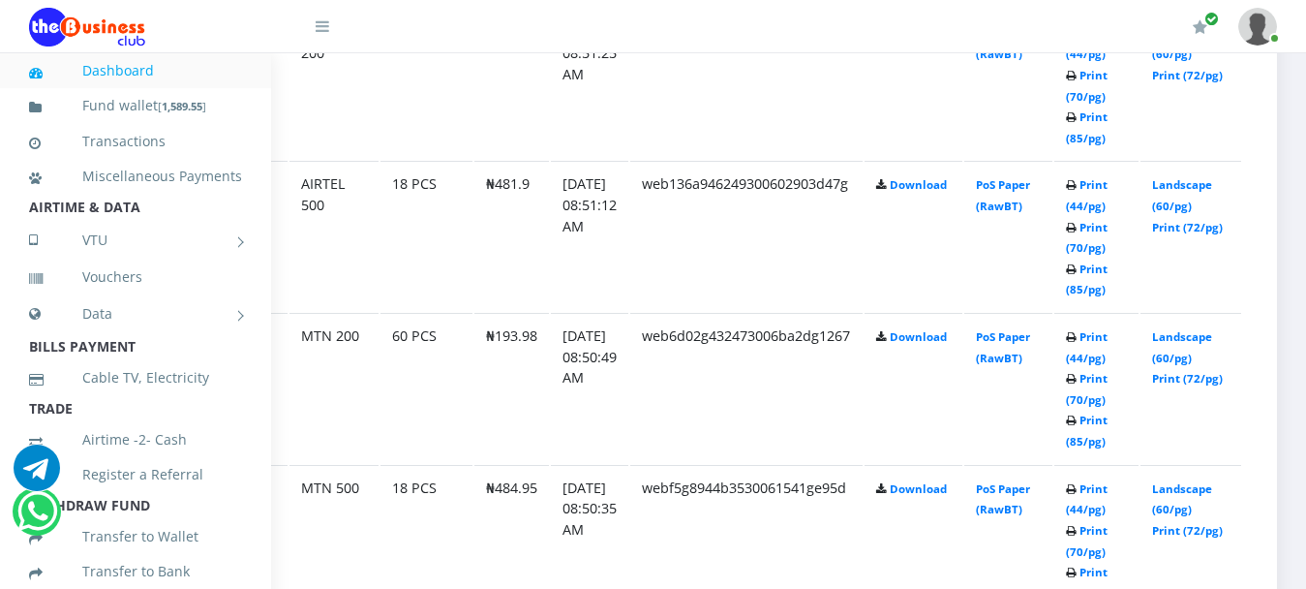
scroll to position [1388, 105]
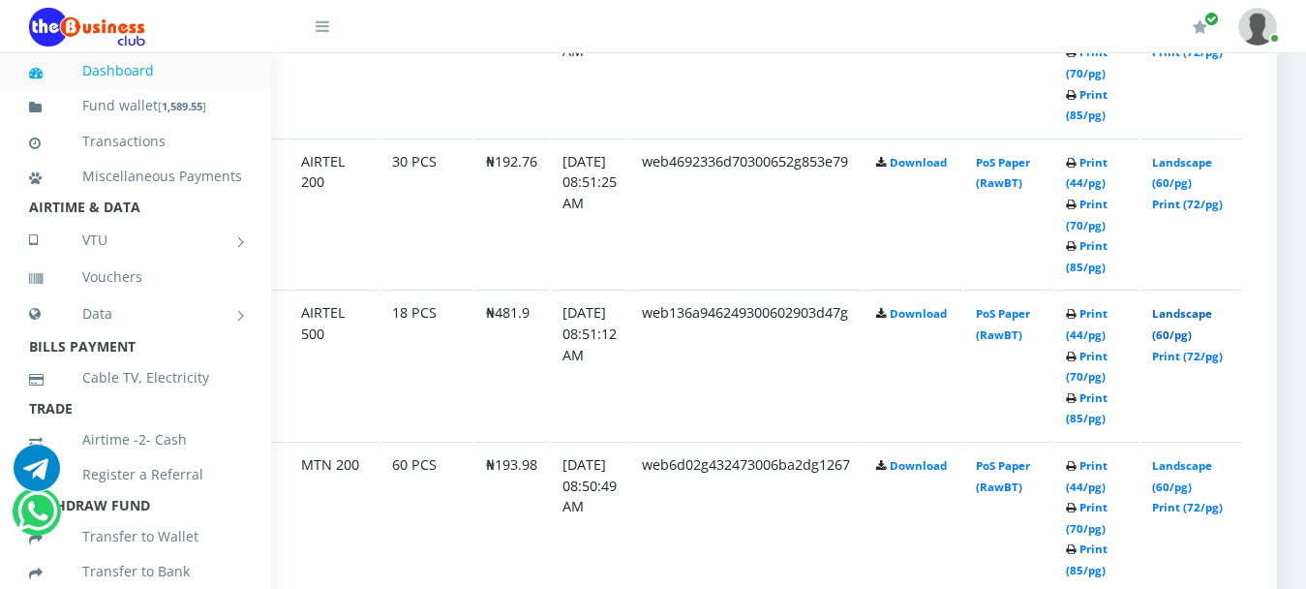
click at [1212, 306] on link "Landscape (60/pg)" at bounding box center [1182, 324] width 60 height 36
click at [1205, 458] on link "Landscape (60/pg)" at bounding box center [1182, 476] width 60 height 36
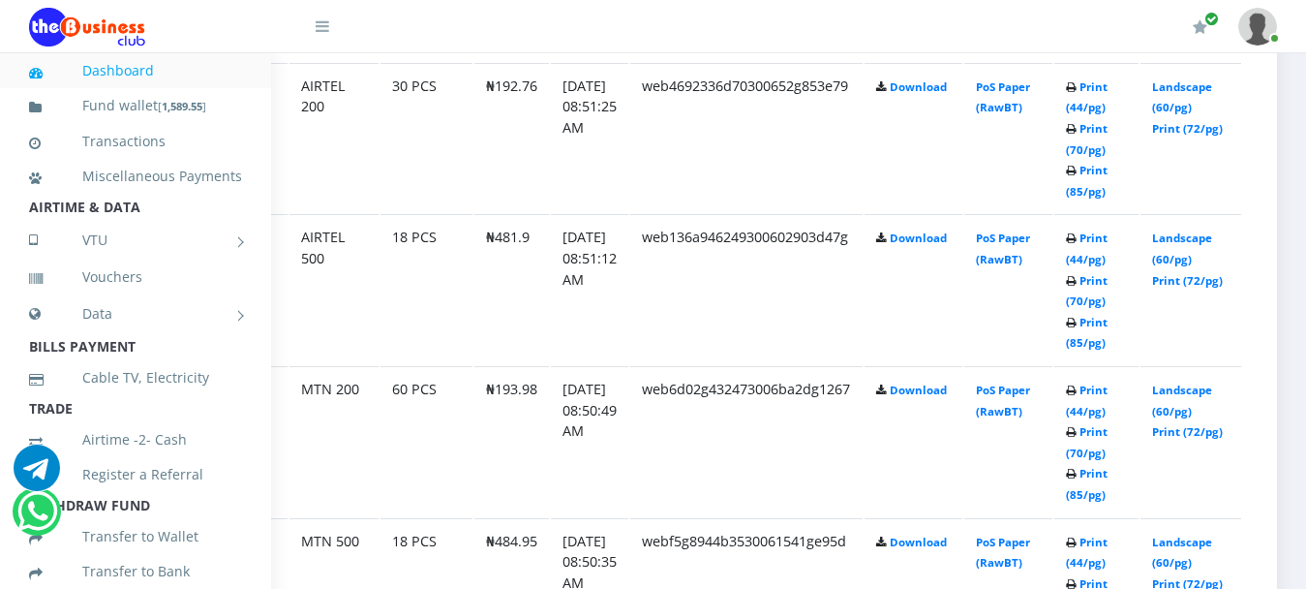
scroll to position [1485, 105]
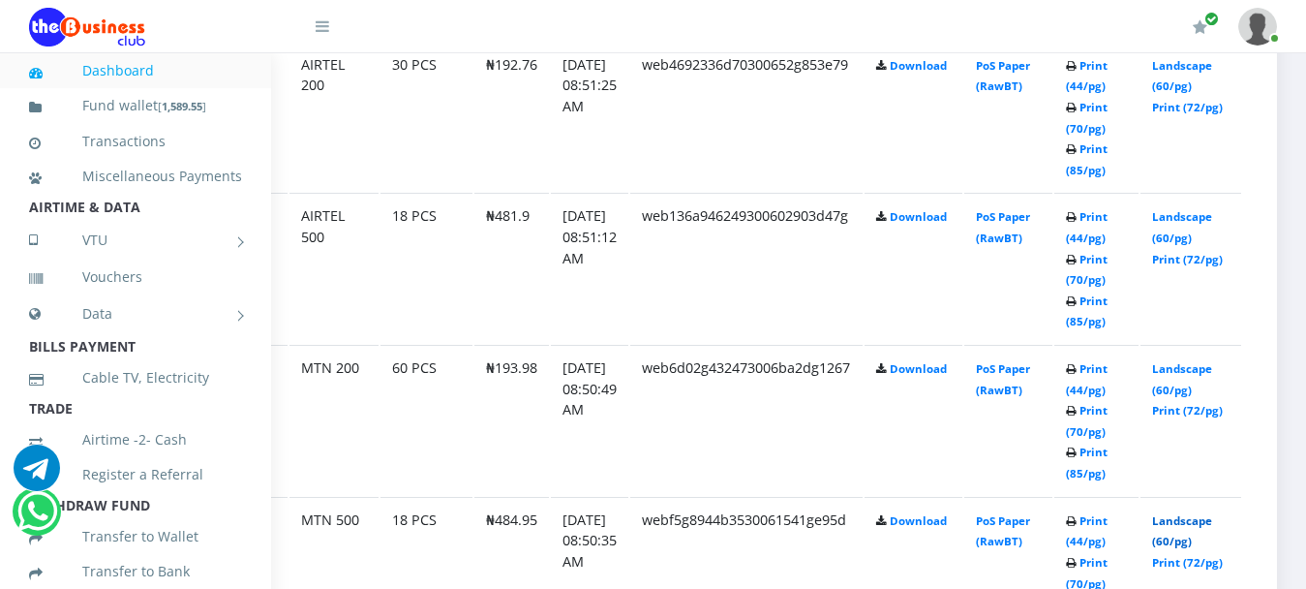
click at [1177, 513] on link "Landscape (60/pg)" at bounding box center [1182, 531] width 60 height 36
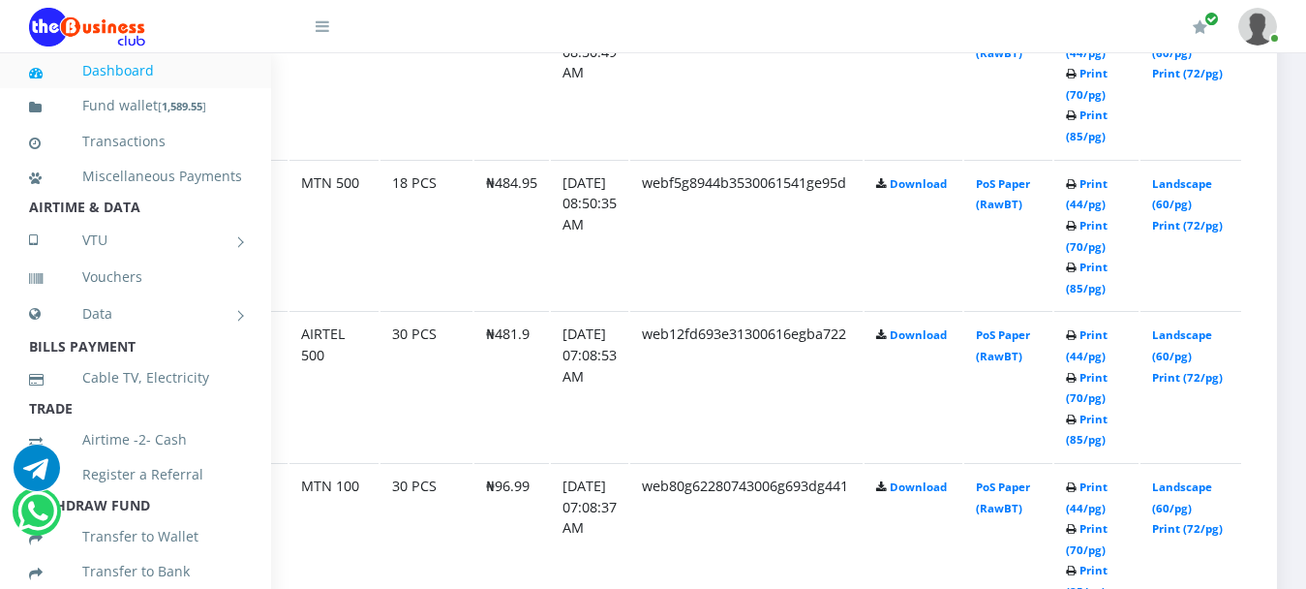
scroll to position [1833, 105]
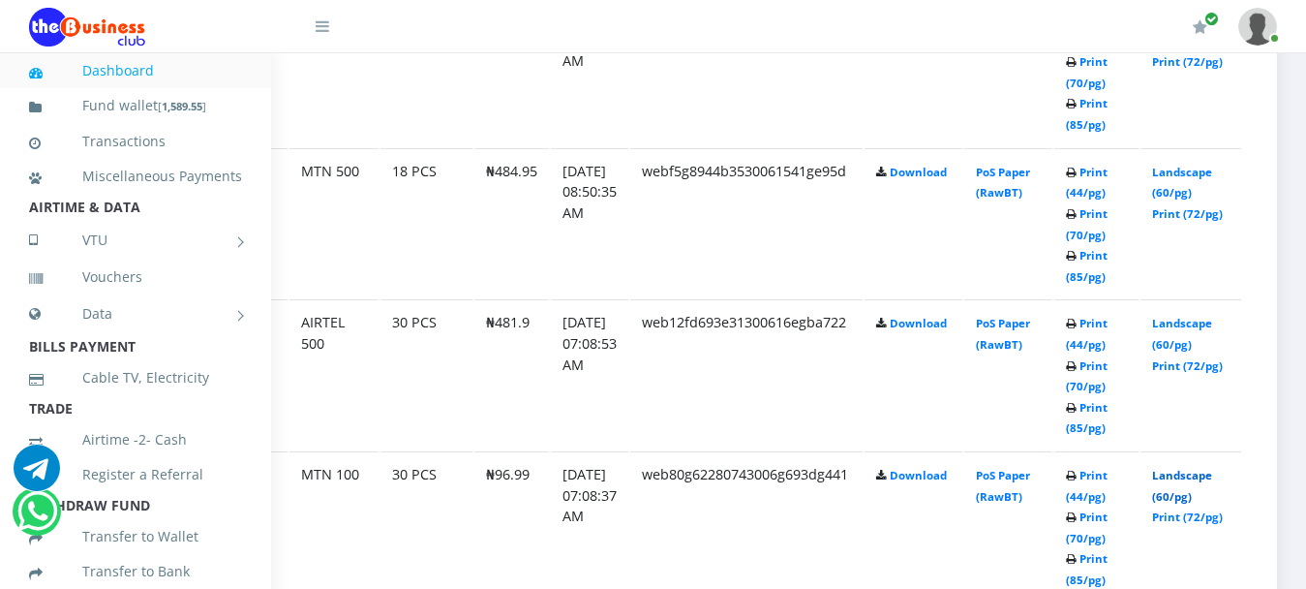
click at [1212, 468] on link "Landscape (60/pg)" at bounding box center [1182, 486] width 60 height 36
